Goal: Task Accomplishment & Management: Complete application form

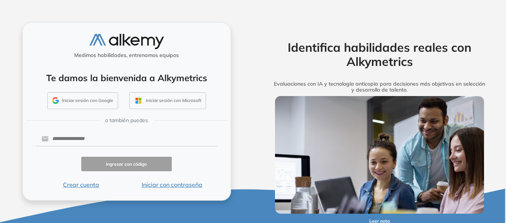
click at [183, 185] on button "Iniciar con contraseña" at bounding box center [171, 184] width 91 height 9
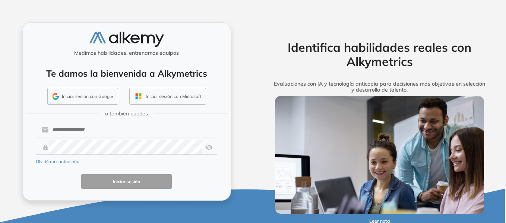
drag, startPoint x: 401, startPoint y: 17, endPoint x: 380, endPoint y: 28, distance: 23.7
click at [400, 17] on div "Identifica habilidades reales con Alkymetrics Evaluaciones con IA y tecnología …" at bounding box center [379, 111] width 253 height 223
click at [80, 129] on input "text" at bounding box center [132, 130] width 169 height 14
paste input "**********"
type input "**********"
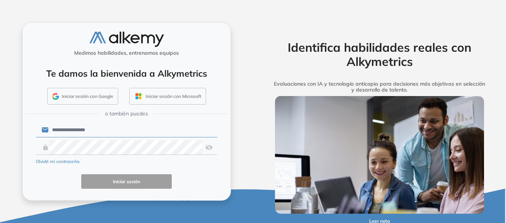
click at [395, 18] on div "Identifica habilidades reales con Alkymetrics Evaluaciones con IA y tecnología …" at bounding box center [379, 111] width 253 height 223
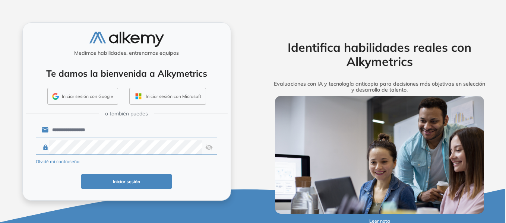
click at [122, 183] on button "Iniciar sesión" at bounding box center [126, 181] width 91 height 15
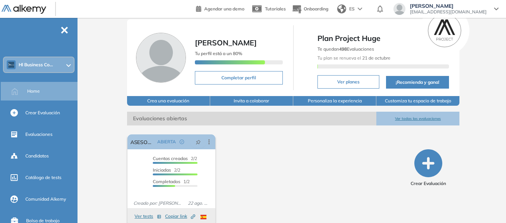
scroll to position [34, 0]
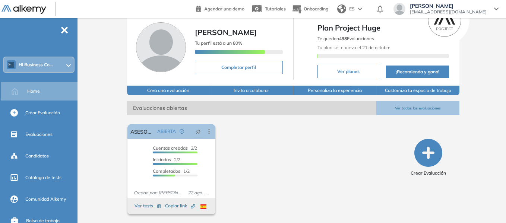
click at [319, 127] on div "El proctoring será activado ¡Importante!: Los usuarios que ya realizaron la eva…" at bounding box center [264, 169] width 281 height 96
click at [303, 138] on div "El proctoring será activado ¡Importante!: Los usuarios que ya realizaron la eva…" at bounding box center [264, 169] width 281 height 96
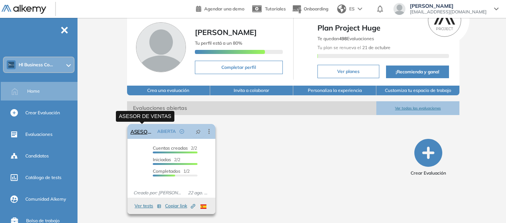
click at [143, 132] on link "ASESOR DE VENTAS" at bounding box center [142, 131] width 24 height 15
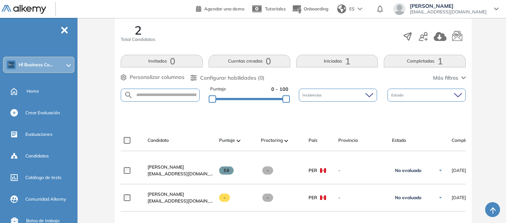
scroll to position [149, 0]
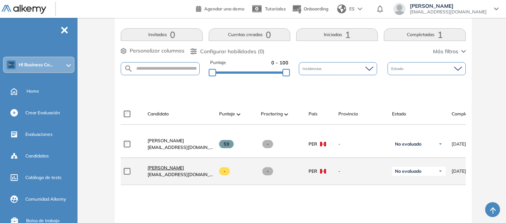
click at [166, 171] on span "[PERSON_NAME]" at bounding box center [166, 168] width 37 height 6
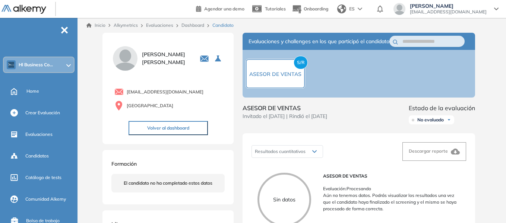
click at [188, 24] on link "Dashboard" at bounding box center [193, 25] width 23 height 6
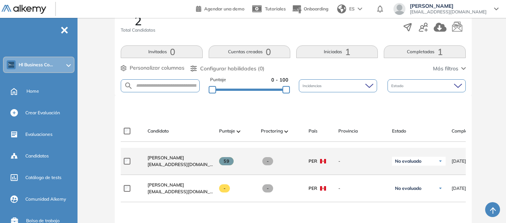
scroll to position [186, 0]
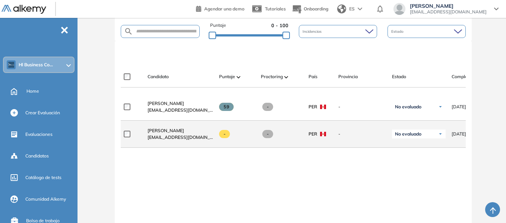
click at [442, 136] on img at bounding box center [440, 134] width 4 height 4
click at [441, 136] on img at bounding box center [440, 134] width 4 height 4
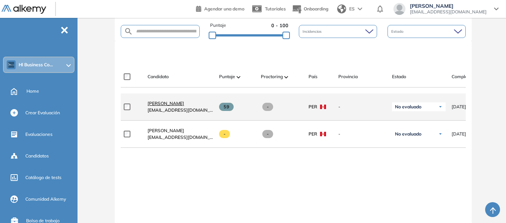
click at [181, 106] on span "[PERSON_NAME]" at bounding box center [166, 104] width 37 height 6
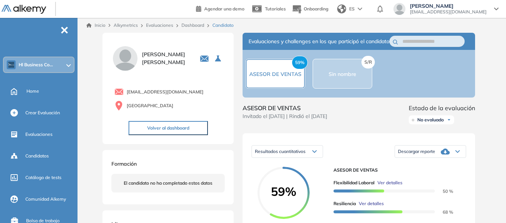
click at [165, 25] on link "Evaluaciones" at bounding box center [159, 25] width 27 height 6
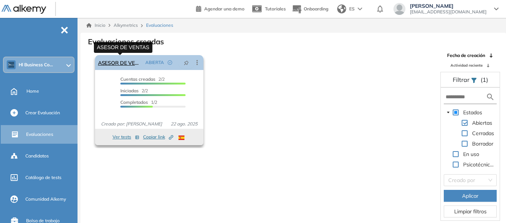
click at [122, 61] on link "ASESOR DE VENTAS" at bounding box center [120, 62] width 44 height 15
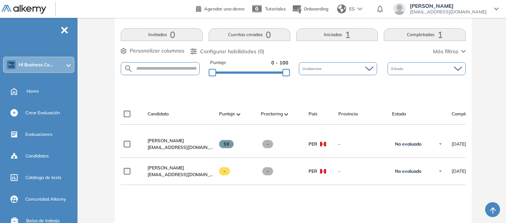
scroll to position [75, 0]
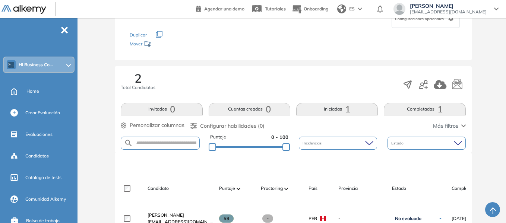
click at [335, 79] on div "2 Total Candidatos" at bounding box center [293, 84] width 345 height 25
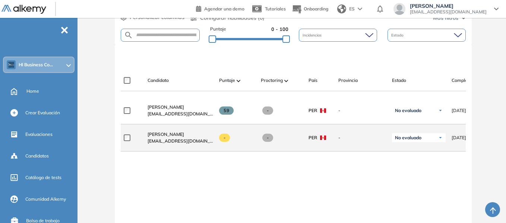
scroll to position [186, 0]
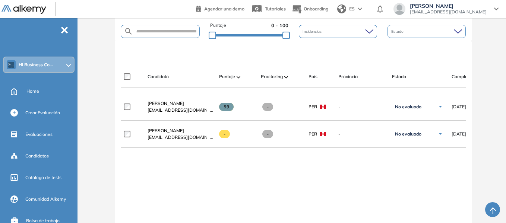
click at [294, 180] on div "**********" at bounding box center [293, 184] width 345 height 180
click at [208, 167] on div "**********" at bounding box center [293, 184] width 345 height 180
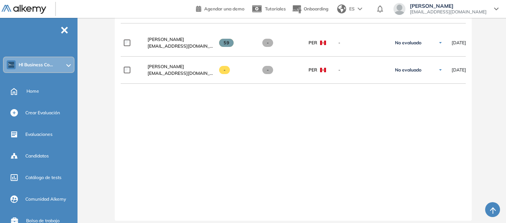
scroll to position [263, 0]
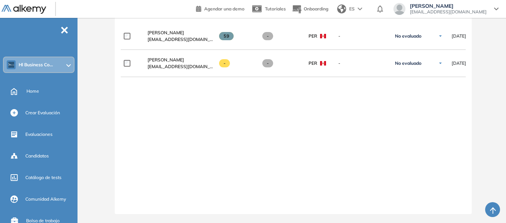
click at [231, 111] on div "**********" at bounding box center [293, 113] width 345 height 180
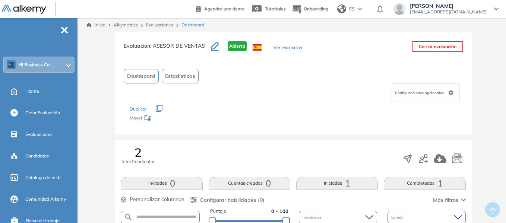
scroll to position [0, 0]
click at [258, 103] on div "Duplicar" at bounding box center [293, 105] width 327 height 7
click at [453, 94] on icon at bounding box center [450, 93] width 5 height 5
click at [311, 114] on div "Los siguientes tests ya no están disponibles o tienen una nueva versión Revisa …" at bounding box center [293, 113] width 327 height 23
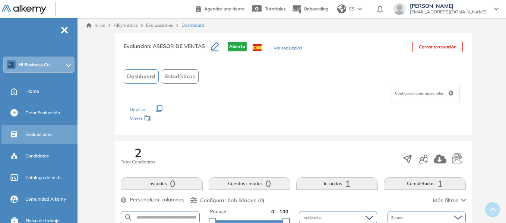
click at [35, 132] on span "Evaluaciones" at bounding box center [38, 134] width 27 height 7
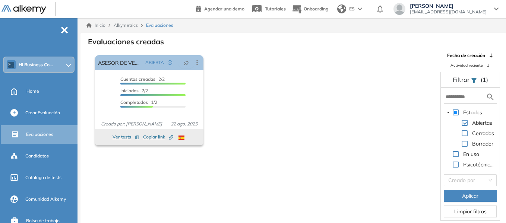
click at [491, 55] on icon at bounding box center [491, 55] width 4 height 4
click at [492, 64] on icon at bounding box center [491, 65] width 4 height 4
click at [20, 91] on div "Home" at bounding box center [40, 91] width 78 height 19
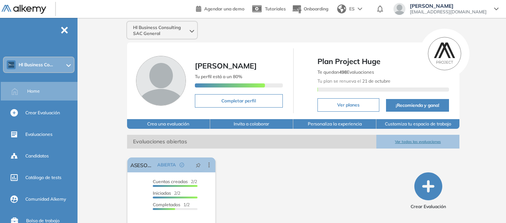
click at [325, 165] on div "El proctoring será activado ¡Importante!: Los usuarios que ya realizaron la eva…" at bounding box center [264, 203] width 281 height 96
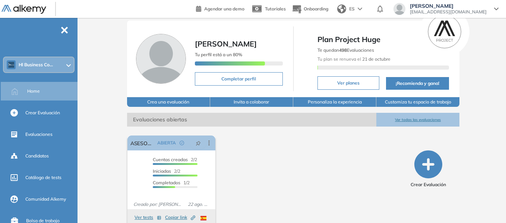
scroll to position [34, 0]
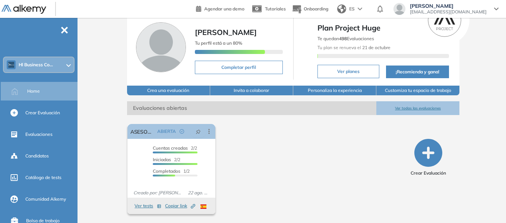
click at [290, 143] on div "El proctoring será activado ¡Importante!: Los usuarios que ya realizaron la eva…" at bounding box center [264, 169] width 281 height 96
click at [102, 34] on div "Hl Business Consulting SAC General [PERSON_NAME] Tu perfil está a un 80% Comple…" at bounding box center [294, 103] width 426 height 239
click at [293, 125] on div "El proctoring será activado ¡Importante!: Los usuarios que ya realizaron la eva…" at bounding box center [264, 169] width 281 height 96
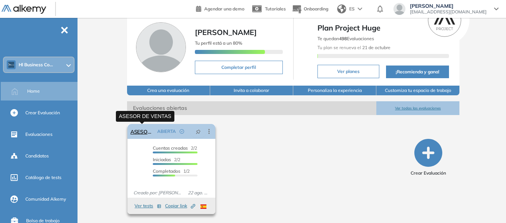
click at [140, 132] on link "ASESOR DE VENTAS" at bounding box center [142, 131] width 24 height 15
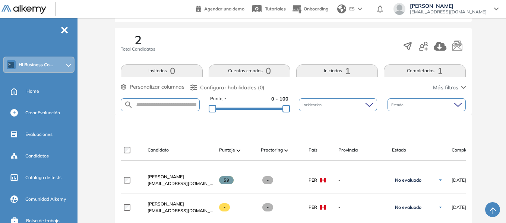
scroll to position [112, 0]
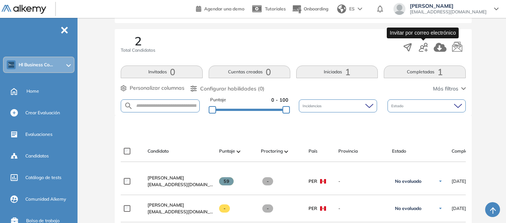
click at [423, 48] on icon "button" at bounding box center [423, 47] width 9 height 9
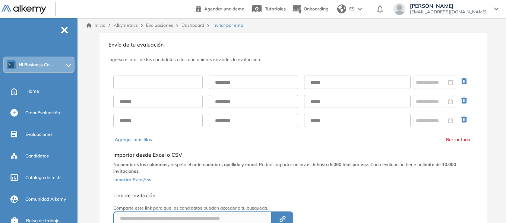
click at [148, 77] on input "text" at bounding box center [157, 82] width 89 height 13
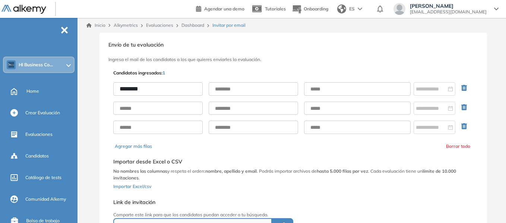
type input "*******"
click at [226, 87] on input "text" at bounding box center [253, 88] width 89 height 13
type input "*"
type input "********"
click at [307, 68] on div "**********" at bounding box center [293, 166] width 363 height 197
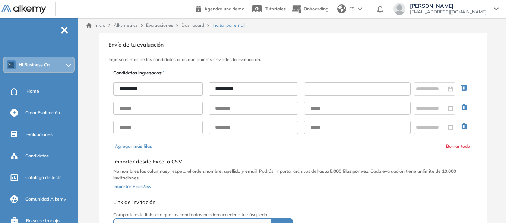
click at [335, 87] on input "text" at bounding box center [357, 88] width 107 height 13
click at [333, 62] on h3 "Ingresa el mail de los candidatos a los que quieres enviarles la evaluación." at bounding box center [293, 59] width 370 height 5
click at [316, 88] on input "text" at bounding box center [357, 88] width 107 height 13
paste input "**********"
type input "**********"
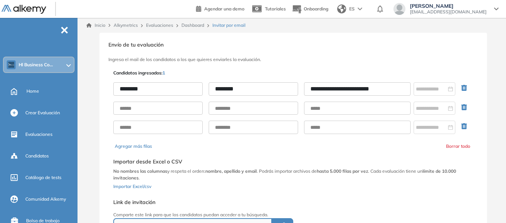
click at [358, 58] on h3 "Ingresa el mail de los candidatos a los que quieres enviarles la evaluación." at bounding box center [293, 59] width 370 height 5
click at [448, 88] on div at bounding box center [434, 89] width 37 height 8
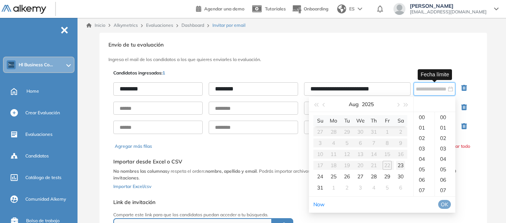
click at [400, 166] on div "23" at bounding box center [400, 165] width 9 height 9
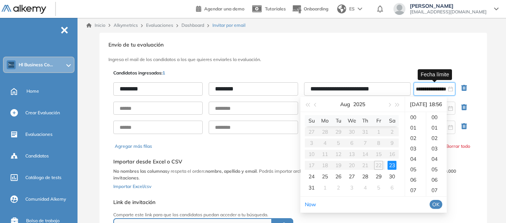
scroll to position [584, 0]
click at [414, 157] on div "22" at bounding box center [415, 159] width 21 height 10
click at [441, 137] on div "58" at bounding box center [436, 138] width 20 height 10
type input "**********"
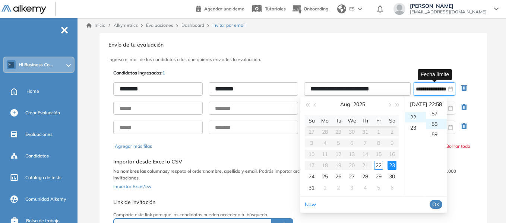
scroll to position [605, 0]
click at [440, 203] on span "OK" at bounding box center [435, 205] width 7 height 8
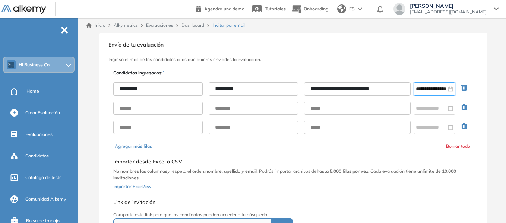
click at [486, 101] on div "**********" at bounding box center [294, 155] width 388 height 245
click at [463, 107] on icon "button" at bounding box center [464, 107] width 6 height 6
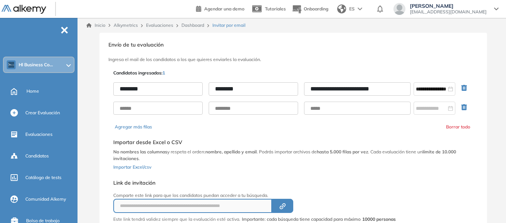
click at [462, 105] on icon "button" at bounding box center [464, 107] width 6 height 6
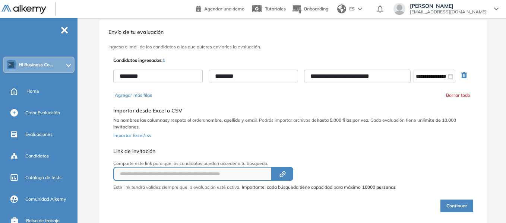
scroll to position [33, 0]
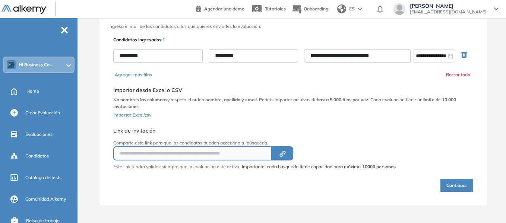
click at [462, 184] on button "Continuar" at bounding box center [457, 185] width 33 height 13
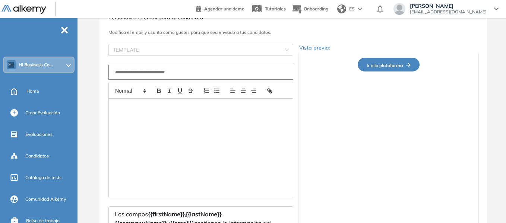
type input "**********"
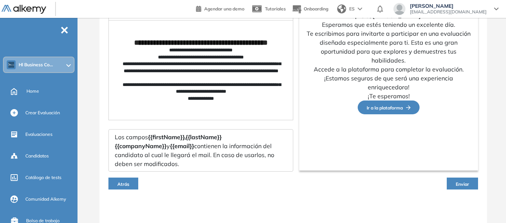
scroll to position [113, 0]
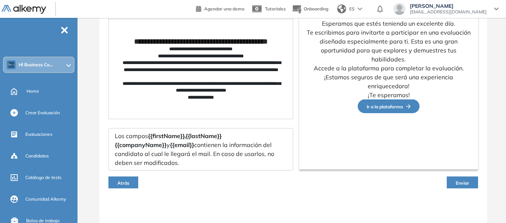
click at [469, 182] on span "Enviar" at bounding box center [462, 183] width 13 height 6
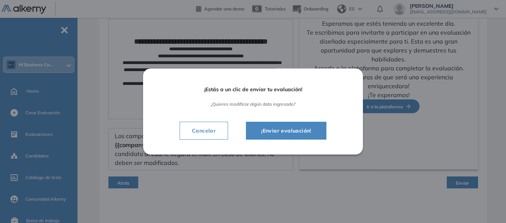
click at [284, 131] on span "¡Enviar evaluación!" at bounding box center [286, 130] width 62 height 9
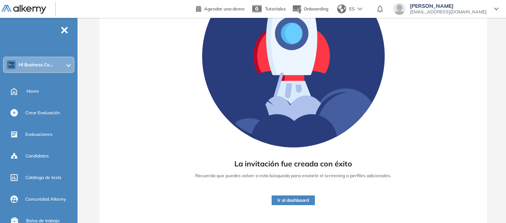
scroll to position [105, 0]
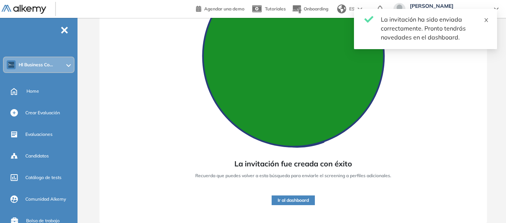
click at [486, 19] on icon "close" at bounding box center [486, 20] width 5 height 5
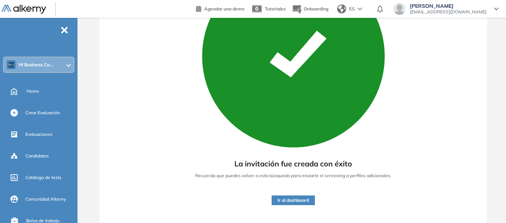
click at [305, 198] on button "Ir al dashboard" at bounding box center [293, 201] width 43 height 10
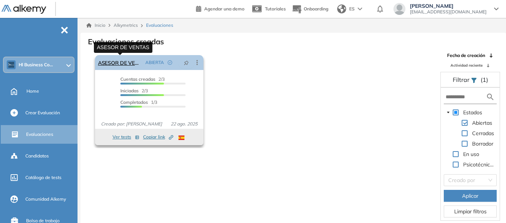
click at [118, 63] on link "ASESOR DE VENTAS" at bounding box center [120, 62] width 44 height 15
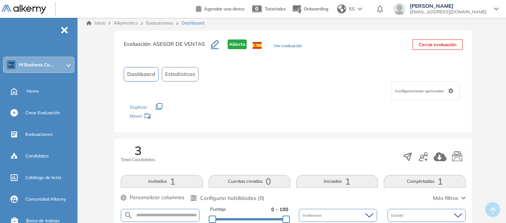
scroll to position [37, 0]
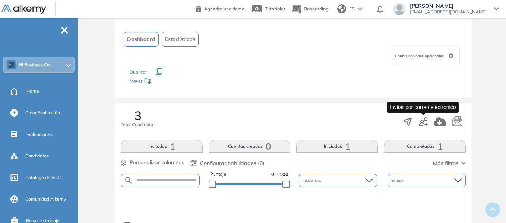
click at [428, 124] on icon "button" at bounding box center [423, 121] width 9 height 9
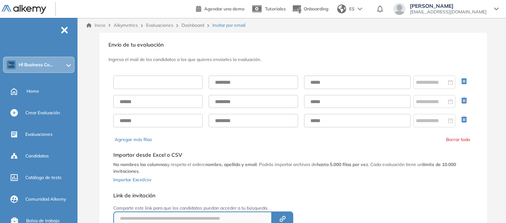
click at [156, 81] on input "text" at bounding box center [157, 82] width 89 height 13
type input "******"
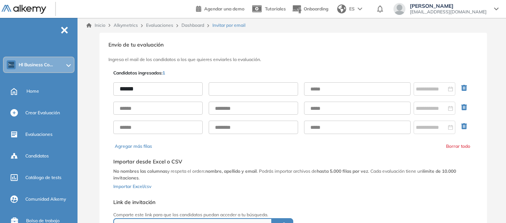
click at [233, 87] on input "text" at bounding box center [253, 88] width 89 height 13
type input "*****"
click at [333, 88] on input "text" at bounding box center [357, 88] width 107 height 13
type input "**********"
click at [465, 107] on icon "button" at bounding box center [465, 108] width 9 height 9
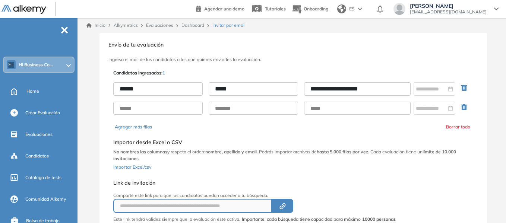
click at [464, 108] on icon "button" at bounding box center [464, 107] width 6 height 6
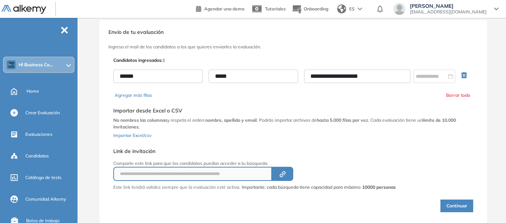
scroll to position [33, 0]
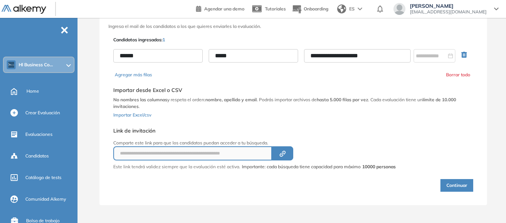
click at [459, 183] on button "Continuar" at bounding box center [457, 185] width 33 height 13
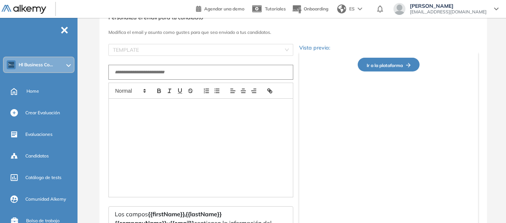
type input "**********"
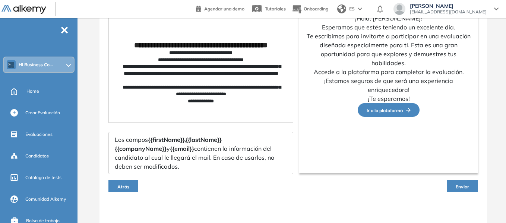
scroll to position [113, 0]
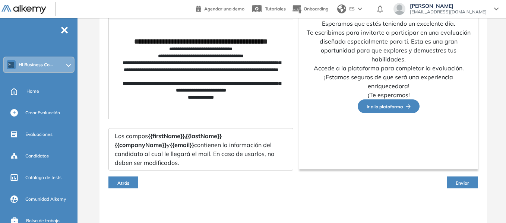
click at [463, 180] on span "Enviar" at bounding box center [462, 183] width 13 height 6
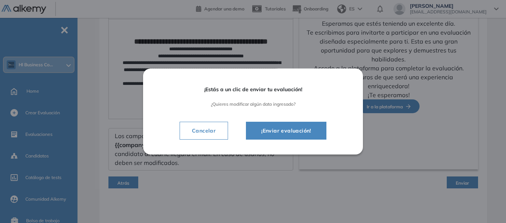
click at [289, 129] on span "¡Enviar evaluación!" at bounding box center [286, 130] width 62 height 9
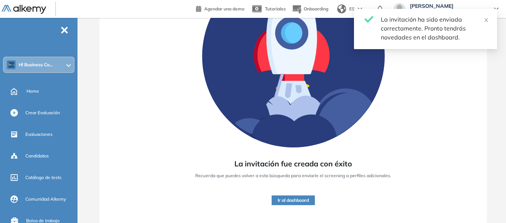
scroll to position [105, 0]
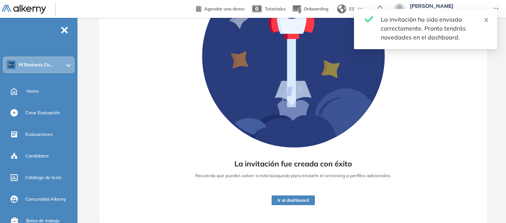
click at [485, 22] on icon "close" at bounding box center [486, 20] width 5 height 5
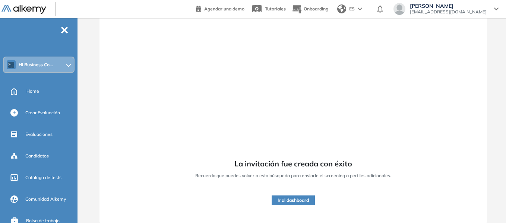
click at [296, 199] on button "Ir al dashboard" at bounding box center [293, 201] width 43 height 10
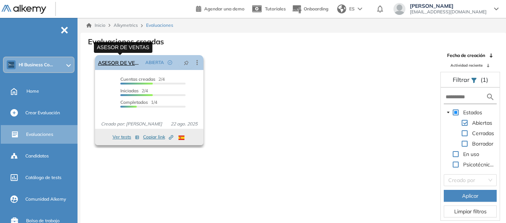
click at [118, 62] on link "ASESOR DE VENTAS" at bounding box center [120, 62] width 44 height 15
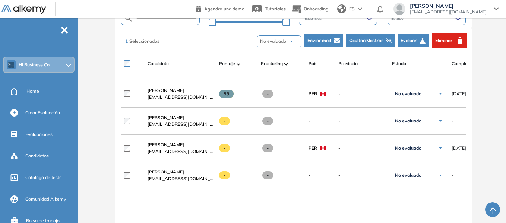
scroll to position [186, 0]
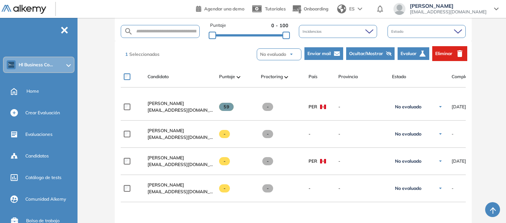
click at [454, 55] on button "Eliminar" at bounding box center [449, 53] width 35 height 15
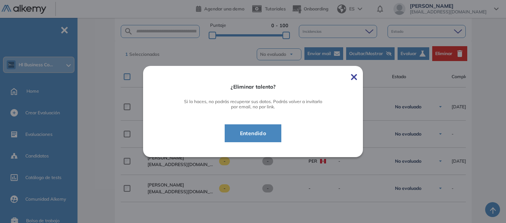
click at [257, 133] on span "Entendido" at bounding box center [253, 133] width 38 height 9
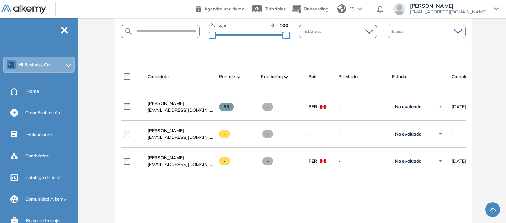
click at [101, 51] on div "Evaluación : ASESOR DE VENTAS Abierta Ver evaluación Cerrar evaluación Dashboar…" at bounding box center [293, 83] width 420 height 475
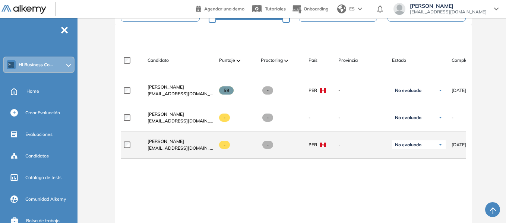
scroll to position [216, 0]
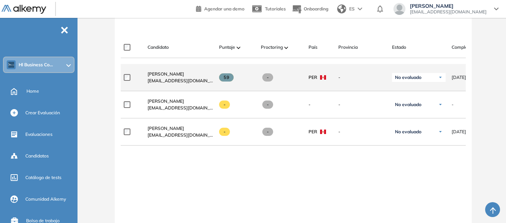
click at [440, 80] on img at bounding box center [440, 77] width 4 height 4
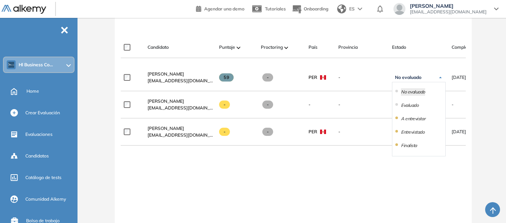
click at [494, 63] on div "Evaluación : ASESOR DE VENTAS Abierta Ver evaluación Cerrar evaluación Dashboar…" at bounding box center [293, 54] width 420 height 475
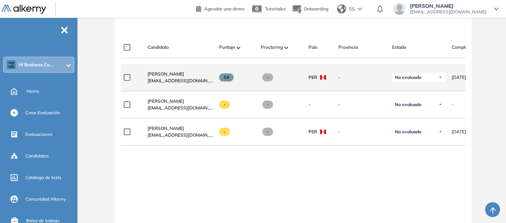
click at [441, 80] on img at bounding box center [440, 77] width 4 height 4
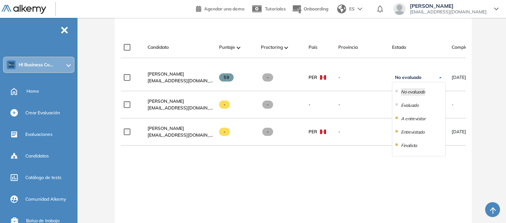
click at [488, 48] on div "Evaluación : ASESOR DE VENTAS Abierta Ver evaluación Cerrar evaluación Dashboar…" at bounding box center [293, 54] width 420 height 475
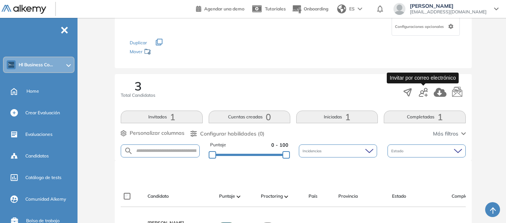
click at [424, 93] on icon "button" at bounding box center [423, 92] width 9 height 9
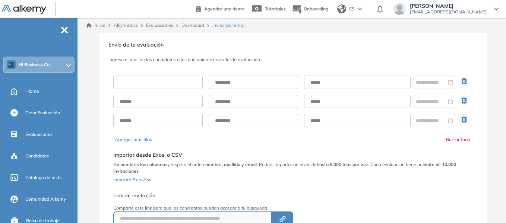
click at [172, 84] on input "text" at bounding box center [157, 82] width 89 height 13
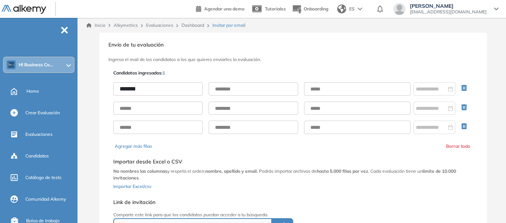
type input "******"
click at [224, 89] on input "text" at bounding box center [253, 88] width 89 height 13
type input "*******"
click at [335, 91] on input "text" at bounding box center [357, 88] width 107 height 13
type input "**********"
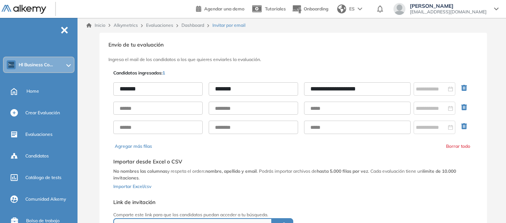
click at [375, 72] on div "**********" at bounding box center [293, 166] width 363 height 197
click at [433, 88] on input at bounding box center [431, 89] width 31 height 8
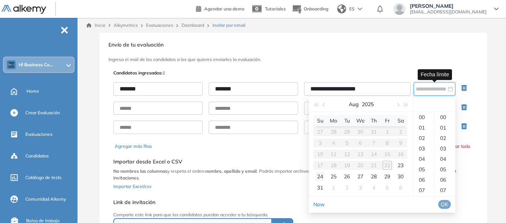
click at [321, 176] on div "24" at bounding box center [320, 176] width 9 height 9
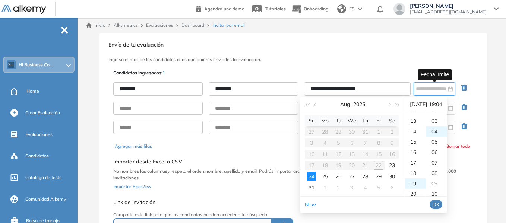
scroll to position [42, 0]
click at [416, 147] on div "22" at bounding box center [415, 148] width 21 height 10
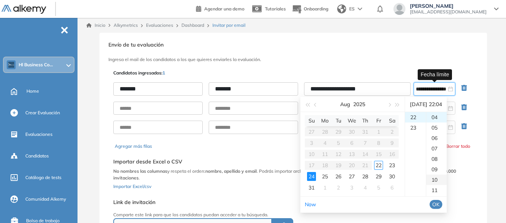
click at [440, 179] on div "10" at bounding box center [436, 180] width 20 height 10
type input "**********"
click at [440, 202] on span "OK" at bounding box center [435, 205] width 7 height 8
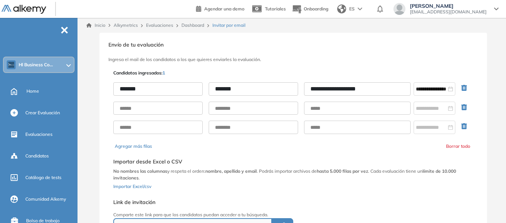
click at [479, 97] on div "**********" at bounding box center [294, 155] width 388 height 245
click at [464, 106] on icon "button" at bounding box center [464, 107] width 6 height 6
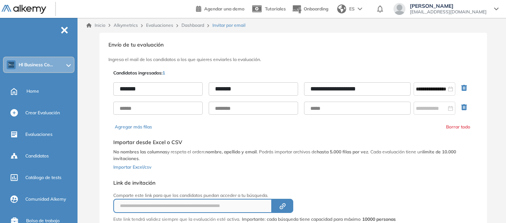
click at [464, 104] on icon "button" at bounding box center [465, 108] width 9 height 9
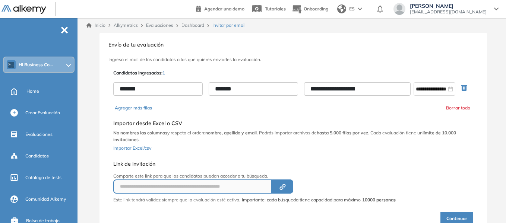
scroll to position [33, 0]
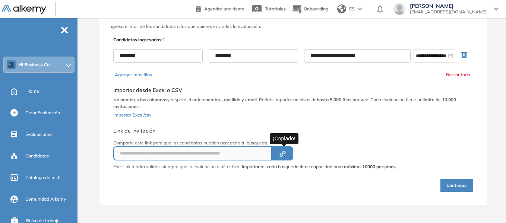
click at [278, 153] on button "Created by potrace 1.16, written by [PERSON_NAME] [DATE]-[DATE]" at bounding box center [282, 153] width 21 height 14
click at [392, 124] on div "**********" at bounding box center [293, 114] width 363 height 158
click at [456, 185] on button "Continuar" at bounding box center [457, 185] width 33 height 13
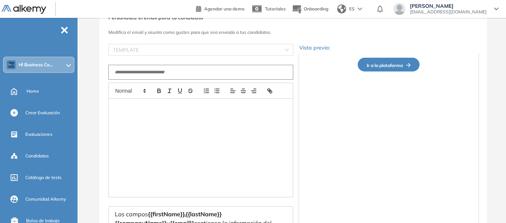
type input "**********"
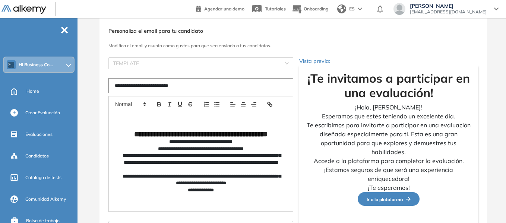
scroll to position [37, 0]
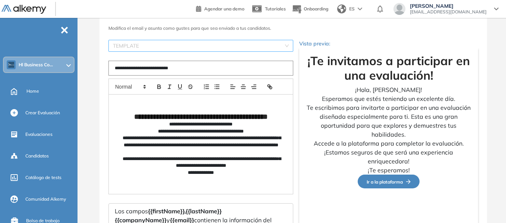
click at [287, 45] on div "TEMPLATE" at bounding box center [200, 46] width 185 height 12
click at [274, 42] on input "search" at bounding box center [198, 45] width 171 height 11
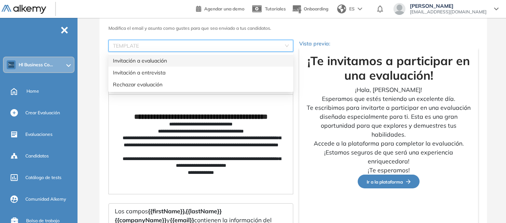
click at [168, 60] on div "Invitación a evaluación" at bounding box center [201, 61] width 176 height 8
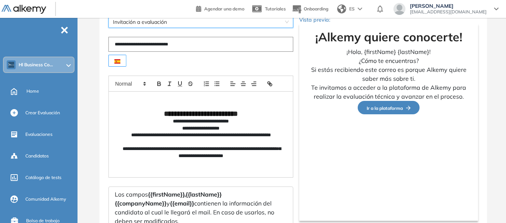
scroll to position [75, 0]
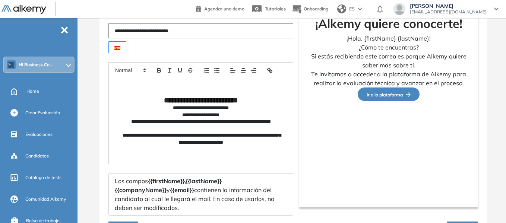
click at [263, 29] on input "**********" at bounding box center [200, 30] width 185 height 15
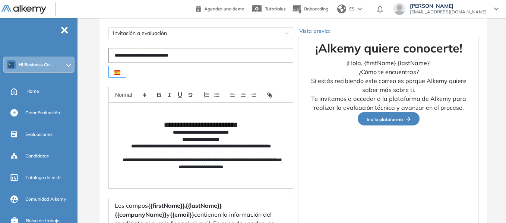
scroll to position [37, 0]
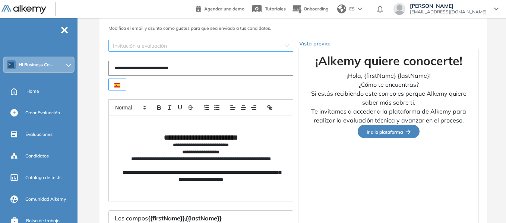
click at [281, 43] on span "Invitación a evaluación" at bounding box center [201, 45] width 176 height 11
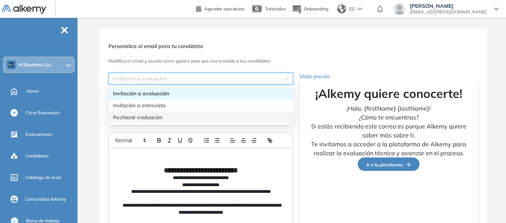
scroll to position [0, 0]
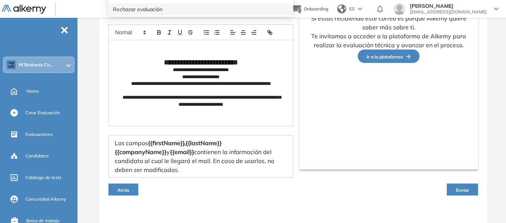
click at [133, 184] on button "Atrás" at bounding box center [123, 190] width 30 height 12
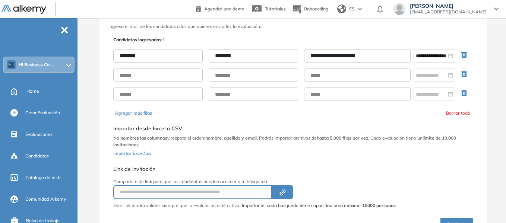
click at [463, 73] on icon "button" at bounding box center [464, 74] width 6 height 6
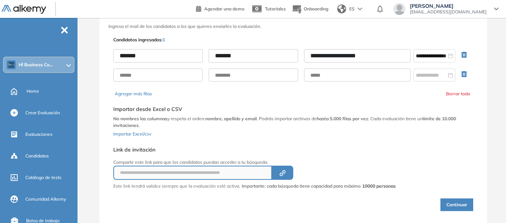
click at [463, 74] on icon "button" at bounding box center [465, 75] width 9 height 9
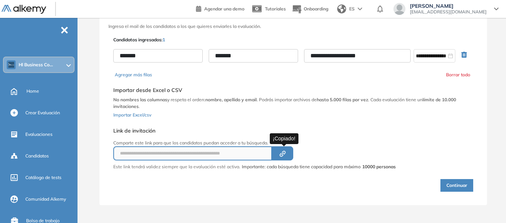
click at [287, 151] on icon "Created by potrace 1.16, written by [PERSON_NAME] [DATE]-[DATE]" at bounding box center [282, 154] width 9 height 6
click at [415, 119] on div "Selecciona el documento que quieres importar Agregar Importar desde Excel o CSV…" at bounding box center [293, 101] width 360 height 41
click at [451, 183] on button "Continuar" at bounding box center [457, 185] width 33 height 13
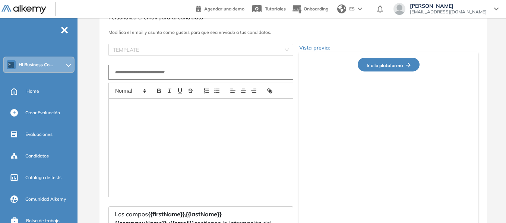
type input "**********"
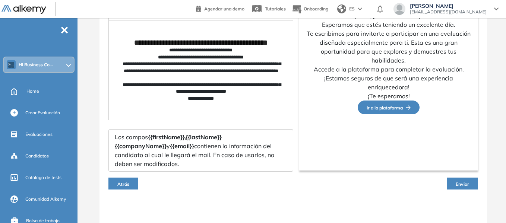
scroll to position [113, 0]
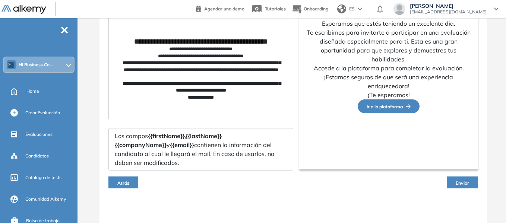
click at [466, 181] on span "Enviar" at bounding box center [462, 183] width 13 height 6
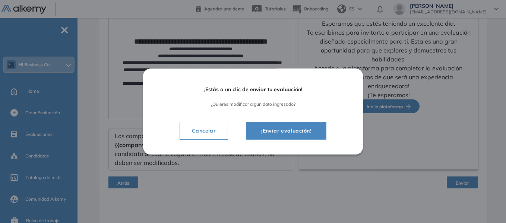
click at [300, 132] on span "¡Enviar evaluación!" at bounding box center [286, 130] width 62 height 9
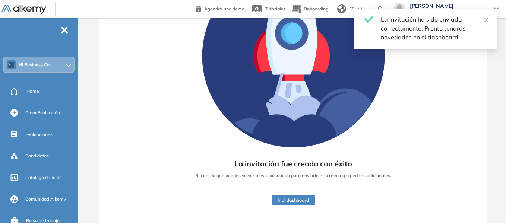
scroll to position [105, 0]
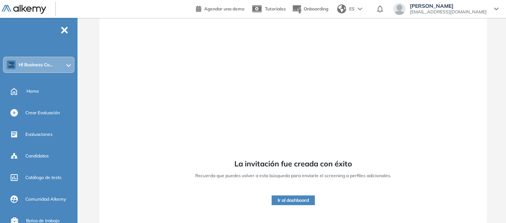
click at [291, 204] on button "Ir al dashboard" at bounding box center [293, 201] width 43 height 10
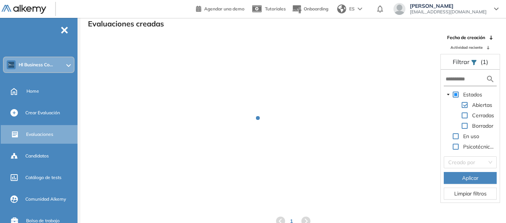
scroll to position [18, 0]
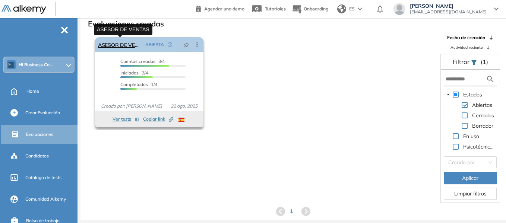
click at [119, 48] on link "ASESOR DE VENTAS" at bounding box center [120, 44] width 44 height 15
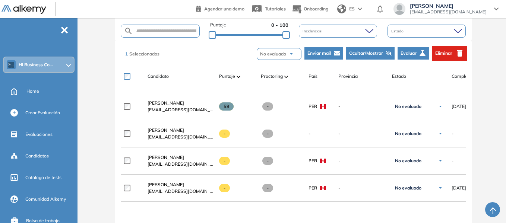
scroll to position [186, 0]
click at [456, 53] on icon "button" at bounding box center [459, 53] width 9 height 9
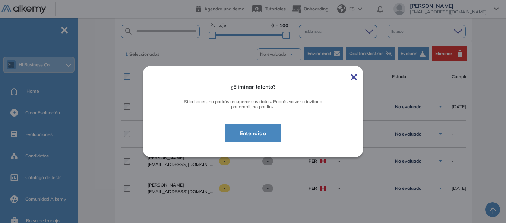
click at [267, 126] on button "Entendido" at bounding box center [253, 133] width 57 height 18
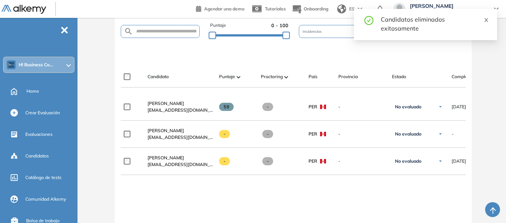
click at [488, 19] on icon "close" at bounding box center [486, 20] width 5 height 5
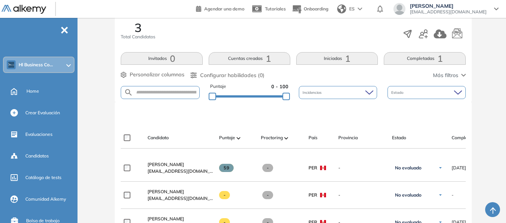
scroll to position [112, 0]
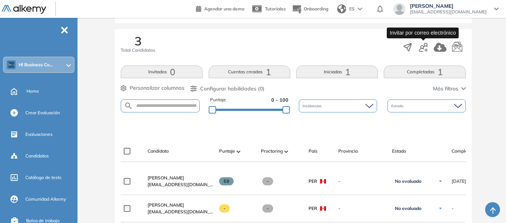
click at [426, 49] on icon "button" at bounding box center [426, 49] width 3 height 3
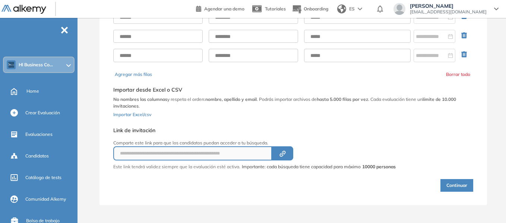
scroll to position [28, 0]
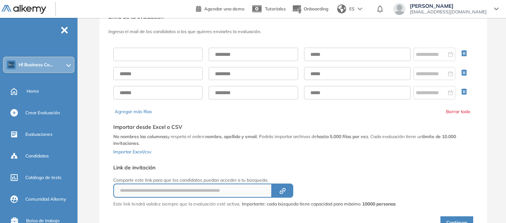
click at [167, 57] on input "text" at bounding box center [157, 54] width 89 height 13
type input "******"
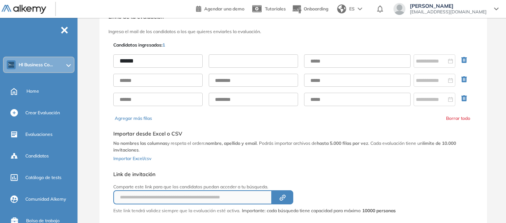
click at [230, 62] on input "text" at bounding box center [253, 60] width 89 height 13
type input "*******"
click at [329, 62] on input "text" at bounding box center [357, 60] width 107 height 13
type input "**********"
click at [354, 43] on div "**********" at bounding box center [293, 138] width 363 height 197
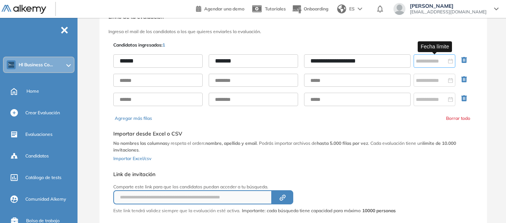
click at [451, 61] on div at bounding box center [434, 61] width 37 height 8
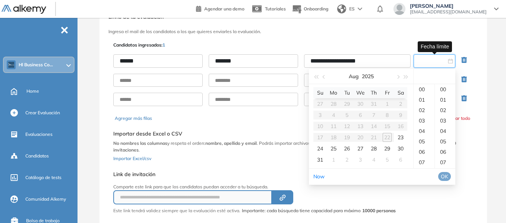
type input "**********"
click at [319, 148] on div "24" at bounding box center [320, 148] width 9 height 9
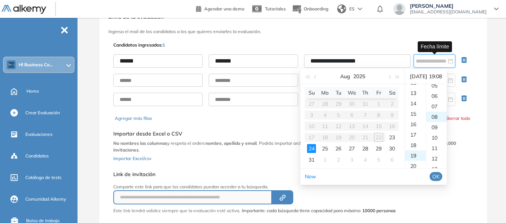
scroll to position [83, 0]
click at [414, 111] on div "21" at bounding box center [415, 110] width 21 height 10
click at [440, 151] on div "14" at bounding box center [436, 152] width 20 height 10
type input "**********"
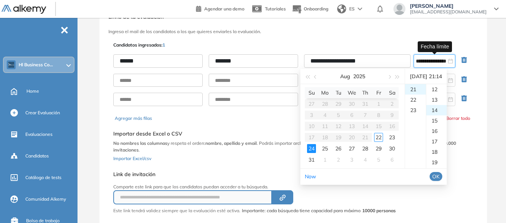
scroll to position [146, 0]
click at [440, 175] on span "OK" at bounding box center [435, 177] width 7 height 8
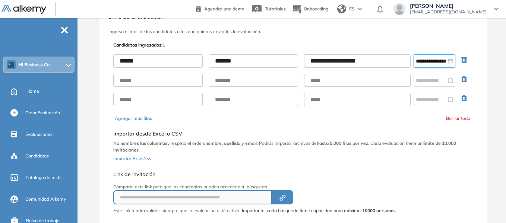
click at [465, 77] on icon "button" at bounding box center [464, 79] width 6 height 6
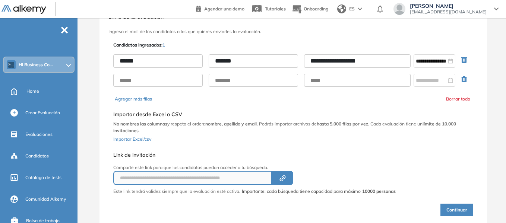
click at [464, 81] on icon "button" at bounding box center [464, 79] width 6 height 6
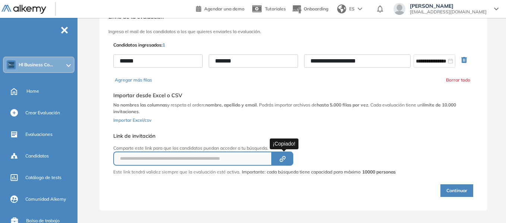
click at [283, 160] on icon "Created by potrace 1.16, written by [PERSON_NAME] [DATE]-[DATE]" at bounding box center [282, 159] width 9 height 6
click at [430, 137] on div "**********" at bounding box center [293, 119] width 363 height 158
click at [457, 190] on button "Continuar" at bounding box center [457, 190] width 33 height 13
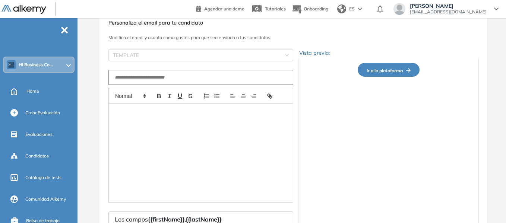
type input "**********"
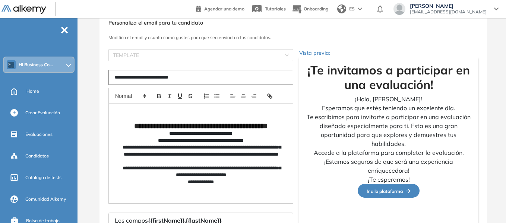
click at [392, 191] on span "Ir a la plataforma" at bounding box center [389, 192] width 44 height 6
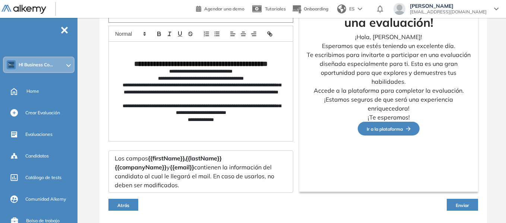
scroll to position [113, 0]
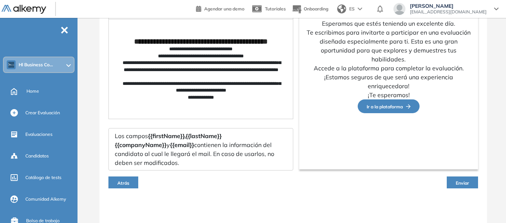
click at [458, 182] on span "Enviar" at bounding box center [462, 183] width 13 height 6
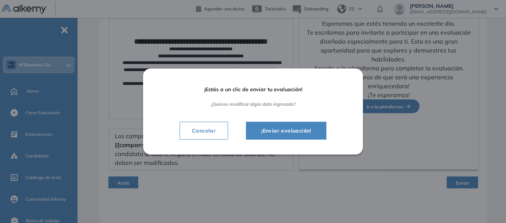
drag, startPoint x: 303, startPoint y: 128, endPoint x: 298, endPoint y: 127, distance: 5.0
click at [302, 127] on span "¡Enviar evaluación!" at bounding box center [286, 130] width 62 height 9
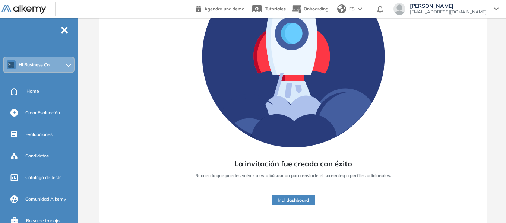
scroll to position [105, 0]
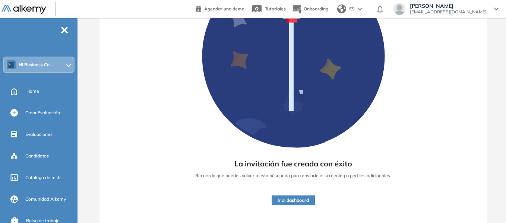
click at [426, 72] on div "La invitación fue creada con éxito Recuerda que puedes volver a esta búsqueda p…" at bounding box center [293, 82] width 370 height 263
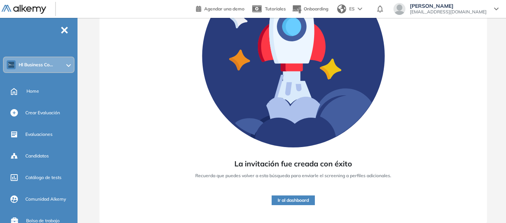
click at [126, 48] on div "La invitación fue creada con éxito Recuerda que puedes volver a esta búsqueda p…" at bounding box center [293, 82] width 370 height 263
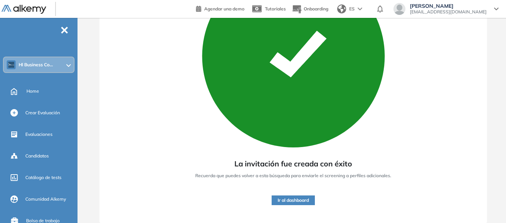
click at [292, 200] on button "Ir al dashboard" at bounding box center [293, 201] width 43 height 10
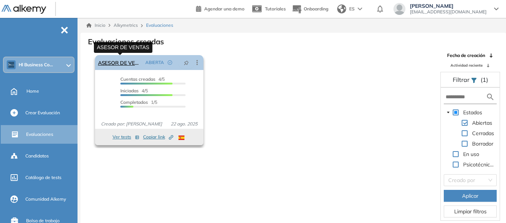
click at [121, 63] on link "ASESOR DE VENTAS" at bounding box center [120, 62] width 44 height 15
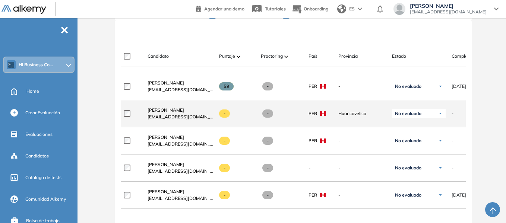
scroll to position [224, 0]
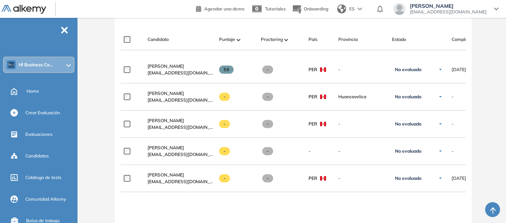
click at [189, 10] on header "Agendar una demo Tutoriales Onboarding ES [PERSON_NAME] [EMAIL_ADDRESS][DOMAIN_…" at bounding box center [253, 9] width 506 height 18
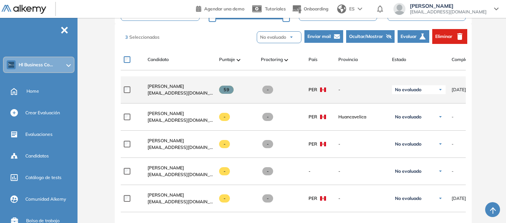
scroll to position [186, 0]
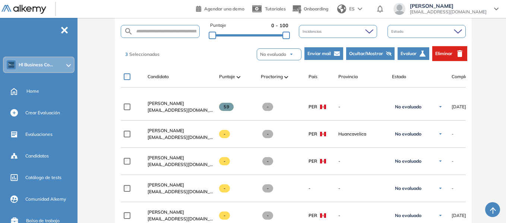
click at [444, 53] on span "Eliminar" at bounding box center [443, 53] width 17 height 7
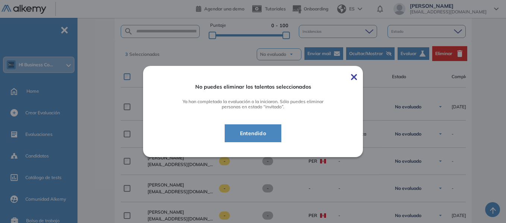
click at [258, 131] on span "Entendido" at bounding box center [253, 133] width 38 height 9
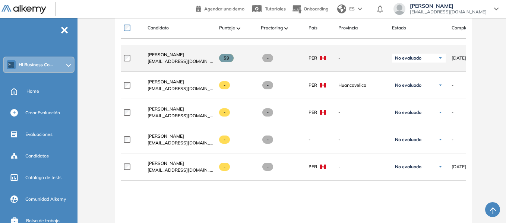
scroll to position [224, 0]
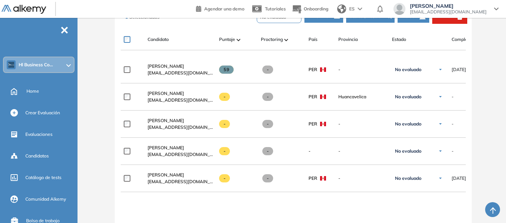
click at [454, 20] on button "Eliminar" at bounding box center [449, 16] width 35 height 15
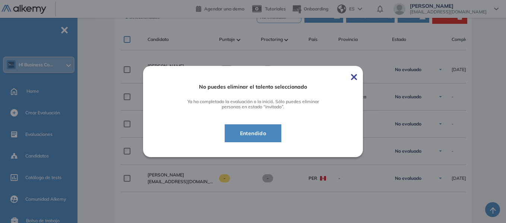
click at [261, 132] on span "Entendido" at bounding box center [253, 133] width 38 height 9
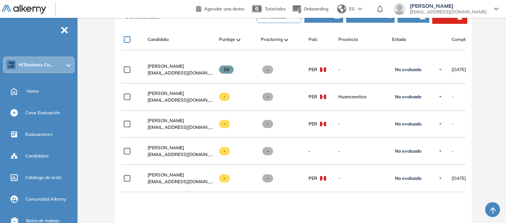
click at [444, 20] on button "Eliminar" at bounding box center [449, 16] width 35 height 15
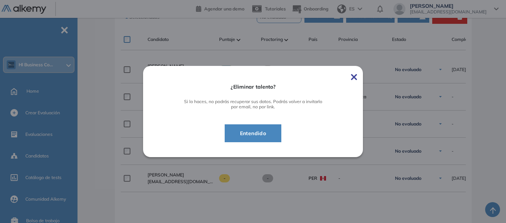
click at [261, 129] on span "Entendido" at bounding box center [253, 133] width 38 height 9
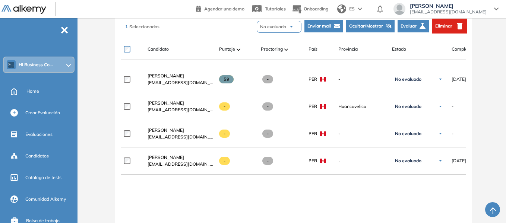
scroll to position [186, 0]
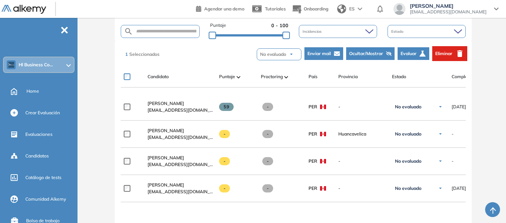
click at [445, 51] on span "Eliminar" at bounding box center [443, 53] width 17 height 7
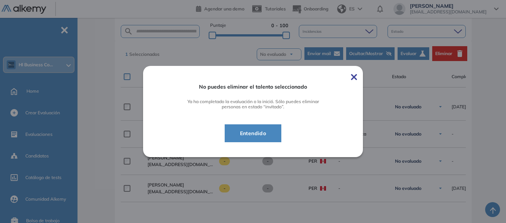
click at [357, 75] on img at bounding box center [354, 77] width 6 height 6
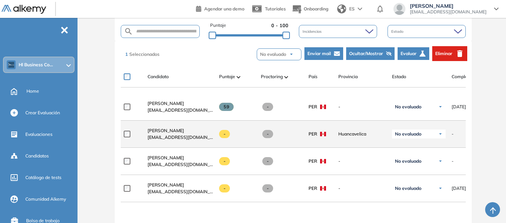
click at [441, 136] on img at bounding box center [440, 134] width 4 height 4
click at [415, 179] on li "Sin respuesta" at bounding box center [414, 176] width 26 height 7
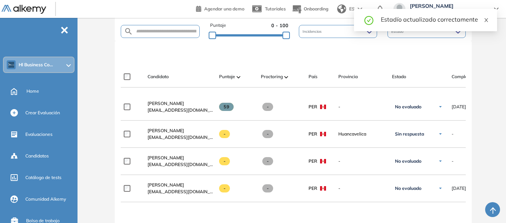
click at [487, 19] on icon "close" at bounding box center [487, 20] width 4 height 4
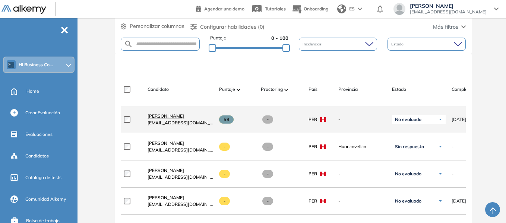
scroll to position [186, 0]
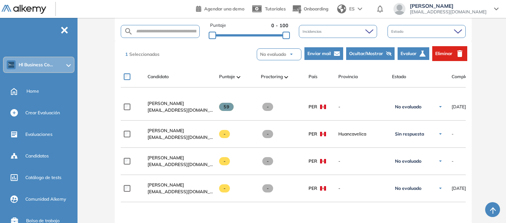
click at [451, 50] on span "Eliminar" at bounding box center [443, 53] width 17 height 7
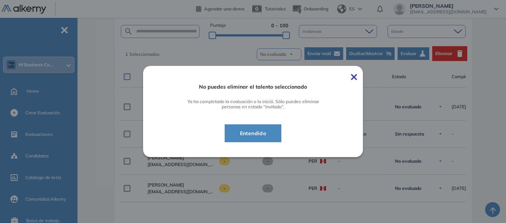
click at [256, 129] on span "Entendido" at bounding box center [253, 133] width 38 height 9
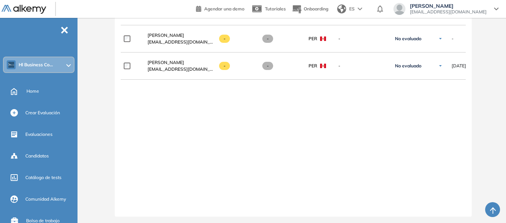
scroll to position [318, 0]
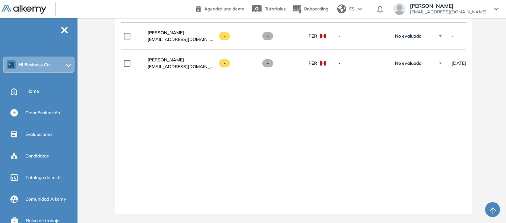
drag, startPoint x: 310, startPoint y: 204, endPoint x: 411, endPoint y: 203, distance: 100.3
click at [413, 203] on div at bounding box center [293, 205] width 345 height 6
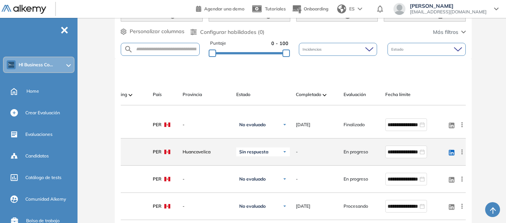
scroll to position [206, 0]
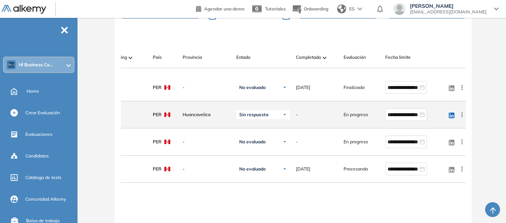
click at [283, 117] on img at bounding box center [285, 115] width 4 height 4
click at [262, 130] on li "No evaluado" at bounding box center [257, 129] width 24 height 7
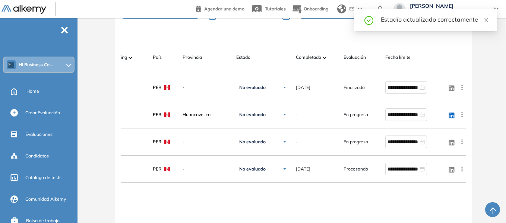
click at [490, 112] on div "Evaluación : ASESOR DE VENTAS Abierta Ver evaluación Cerrar evaluación Dashboar…" at bounding box center [293, 78] width 420 height 502
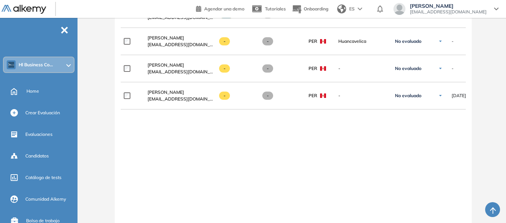
scroll to position [243, 0]
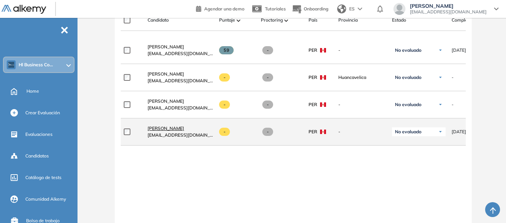
click at [163, 131] on span "[PERSON_NAME]" at bounding box center [166, 129] width 37 height 6
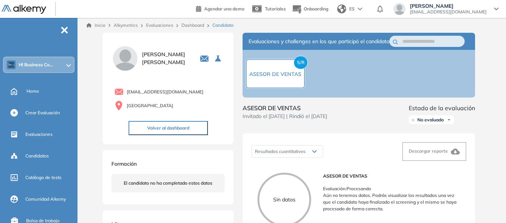
click at [169, 25] on link "Evaluaciones" at bounding box center [159, 25] width 27 height 6
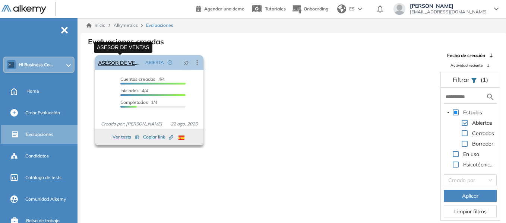
click at [122, 64] on link "ASESOR DE VENTAS" at bounding box center [120, 62] width 44 height 15
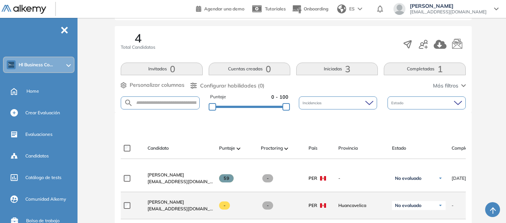
scroll to position [112, 0]
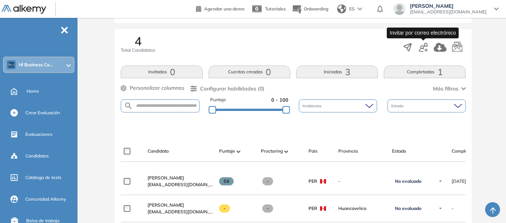
click at [425, 49] on icon "button" at bounding box center [423, 47] width 9 height 9
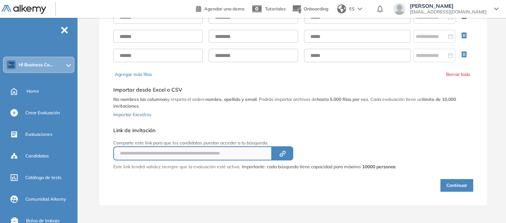
scroll to position [28, 0]
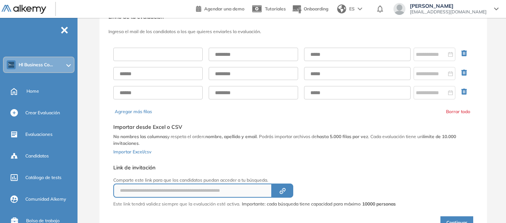
click at [146, 56] on input "text" at bounding box center [157, 54] width 89 height 13
type input "******"
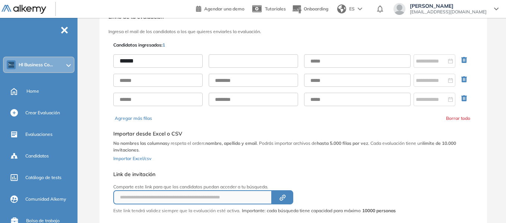
click at [229, 60] on input "text" at bounding box center [253, 60] width 89 height 13
type input "*******"
click at [318, 63] on input "text" at bounding box center [357, 60] width 107 height 13
paste input "**********"
type input "**********"
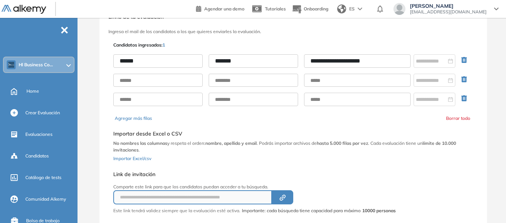
click at [406, 40] on div "**********" at bounding box center [293, 138] width 358 height 203
click at [466, 78] on icon "button" at bounding box center [464, 79] width 6 height 6
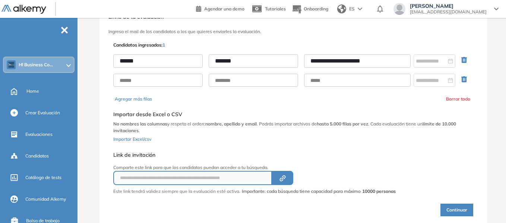
click at [464, 79] on icon "button" at bounding box center [464, 79] width 6 height 6
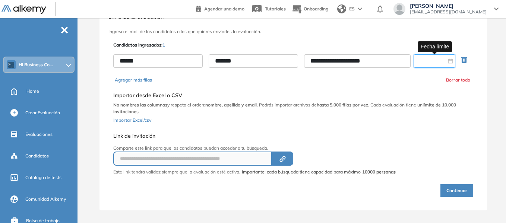
click at [434, 59] on input at bounding box center [431, 61] width 31 height 8
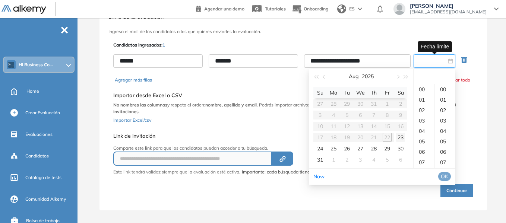
type input "**********"
click at [319, 149] on div "24" at bounding box center [320, 148] width 9 height 9
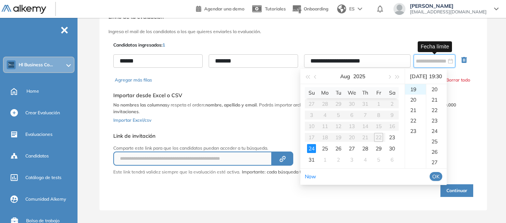
scroll to position [313, 0]
click at [417, 131] on div "23" at bounding box center [415, 131] width 21 height 10
click at [440, 160] on div "59" at bounding box center [436, 164] width 20 height 10
type input "**********"
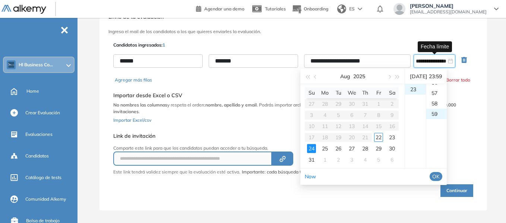
scroll to position [616, 0]
click at [440, 174] on span "OK" at bounding box center [435, 177] width 7 height 8
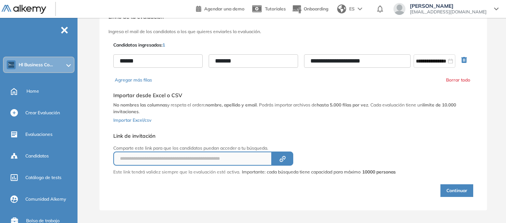
click at [460, 190] on button "Continuar" at bounding box center [457, 190] width 33 height 13
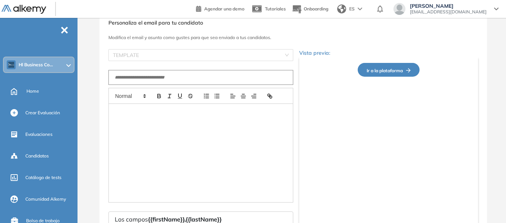
type input "**********"
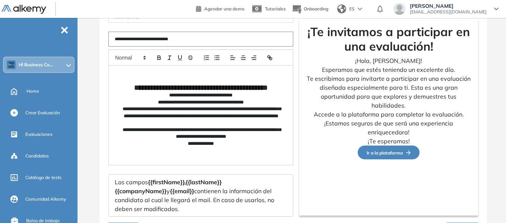
scroll to position [113, 0]
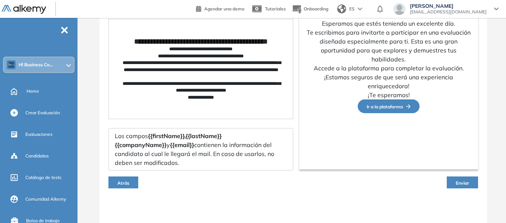
click at [460, 182] on span "Enviar" at bounding box center [462, 183] width 13 height 6
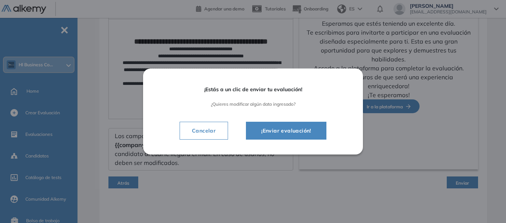
click at [312, 130] on span "¡Enviar evaluación!" at bounding box center [286, 130] width 62 height 9
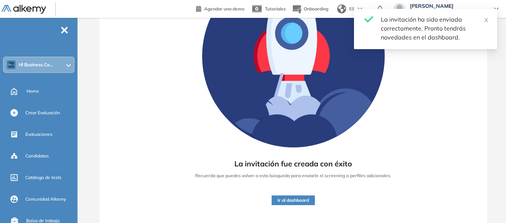
scroll to position [105, 0]
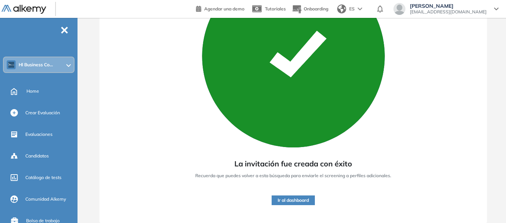
click at [302, 198] on button "Ir al dashboard" at bounding box center [293, 201] width 43 height 10
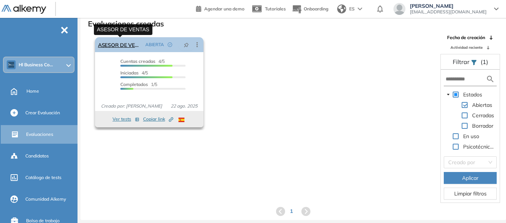
click at [118, 44] on link "ASESOR DE VENTAS" at bounding box center [120, 44] width 44 height 15
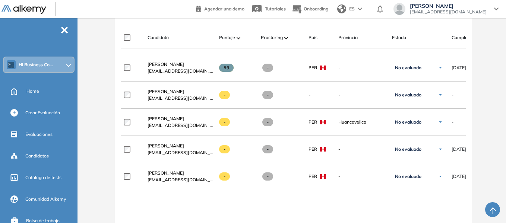
scroll to position [226, 0]
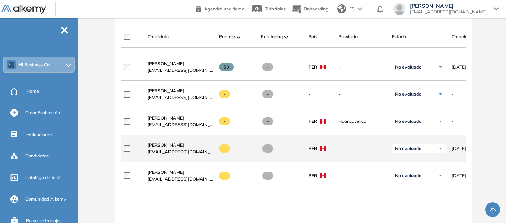
click at [171, 149] on link "[PERSON_NAME]" at bounding box center [181, 145] width 66 height 7
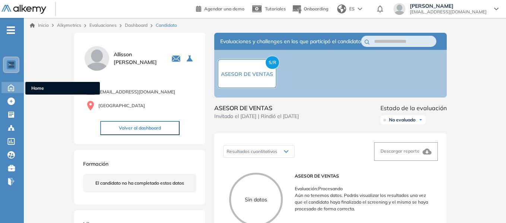
click at [12, 86] on icon at bounding box center [10, 87] width 13 height 9
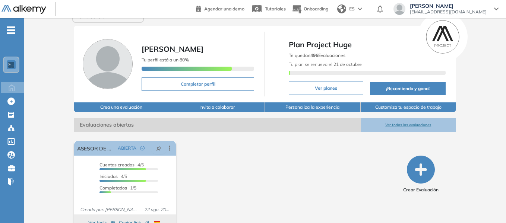
scroll to position [34, 0]
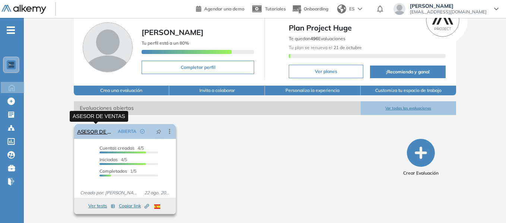
click at [98, 130] on link "ASESOR DE VENTAS" at bounding box center [96, 131] width 38 height 15
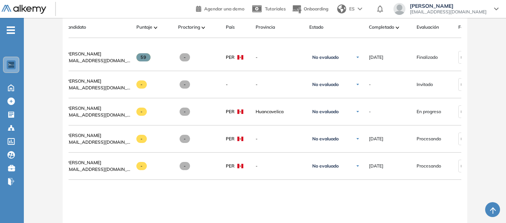
scroll to position [0, 21]
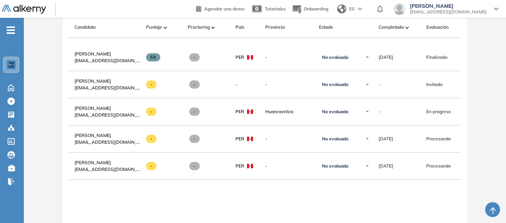
click at [435, 193] on div "**********" at bounding box center [265, 174] width 393 height 261
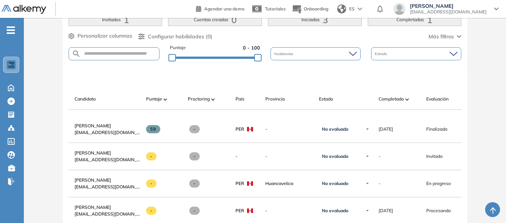
scroll to position [161, 0]
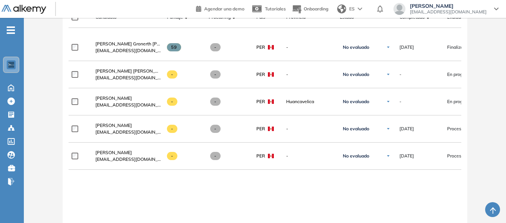
scroll to position [233, 0]
